Goal: Information Seeking & Learning: Learn about a topic

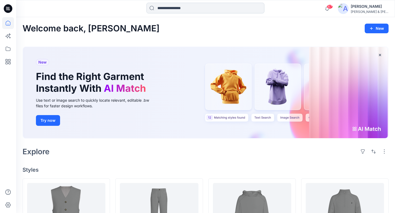
click at [190, 9] on input at bounding box center [205, 8] width 118 height 11
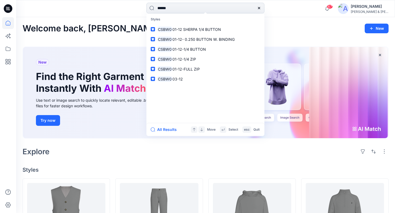
type input "*******"
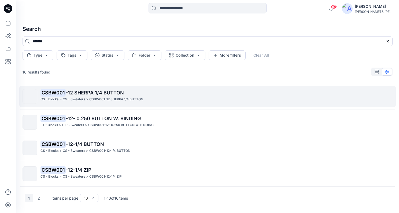
click at [90, 99] on p "CSBW001-12 SHERPA 1/4 BUTTON" at bounding box center [116, 100] width 54 height 6
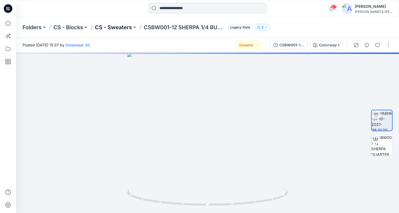
click at [116, 28] on p "CS - Sweaters" at bounding box center [113, 28] width 37 height 8
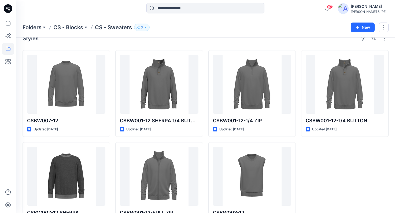
scroll to position [10, 0]
click at [8, 22] on icon at bounding box center [8, 23] width 12 height 12
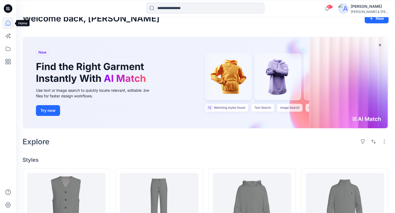
click at [9, 24] on icon at bounding box center [8, 23] width 12 height 12
click at [9, 53] on icon at bounding box center [8, 49] width 12 height 12
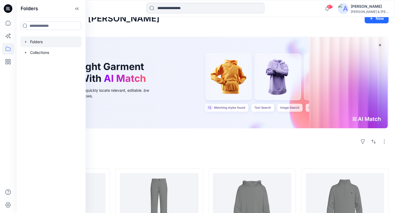
click at [25, 41] on icon "button" at bounding box center [26, 42] width 4 height 4
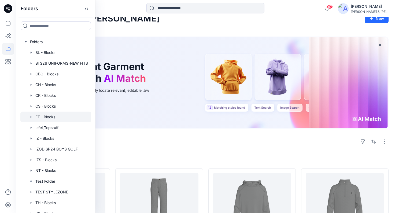
click at [31, 116] on icon "button" at bounding box center [31, 117] width 4 height 4
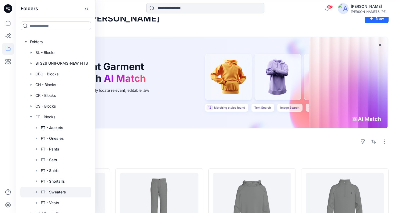
click at [62, 191] on p "FT - Sweaters" at bounding box center [53, 192] width 25 height 6
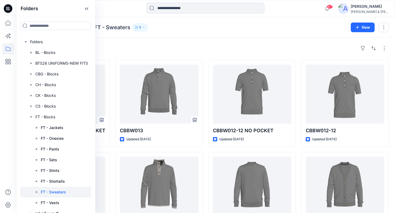
click at [293, 42] on div "Styles CBBW012-12 SHORTER PLACKET Updated [DATE] CBBW007 FULL ZIP BOMBER Update…" at bounding box center [205, 197] width 379 height 319
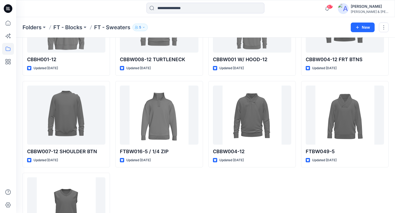
scroll to position [258, 0]
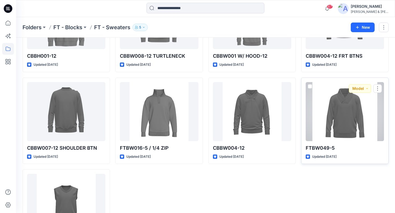
click at [338, 115] on div at bounding box center [345, 111] width 78 height 59
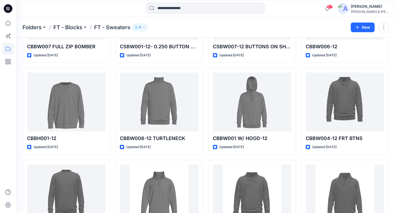
scroll to position [170, 0]
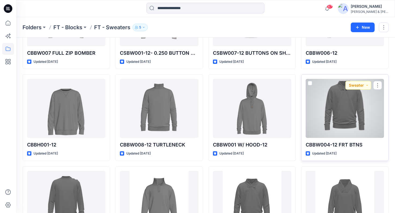
click at [339, 114] on div at bounding box center [345, 108] width 78 height 59
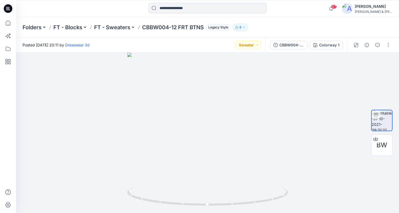
click at [160, 43] on div "Posted [DATE] 20:11 by Dresswear 3d Sweater" at bounding box center [140, 45] width 249 height 15
click at [387, 145] on span "BW" at bounding box center [382, 145] width 11 height 10
